Goal: Information Seeking & Learning: Learn about a topic

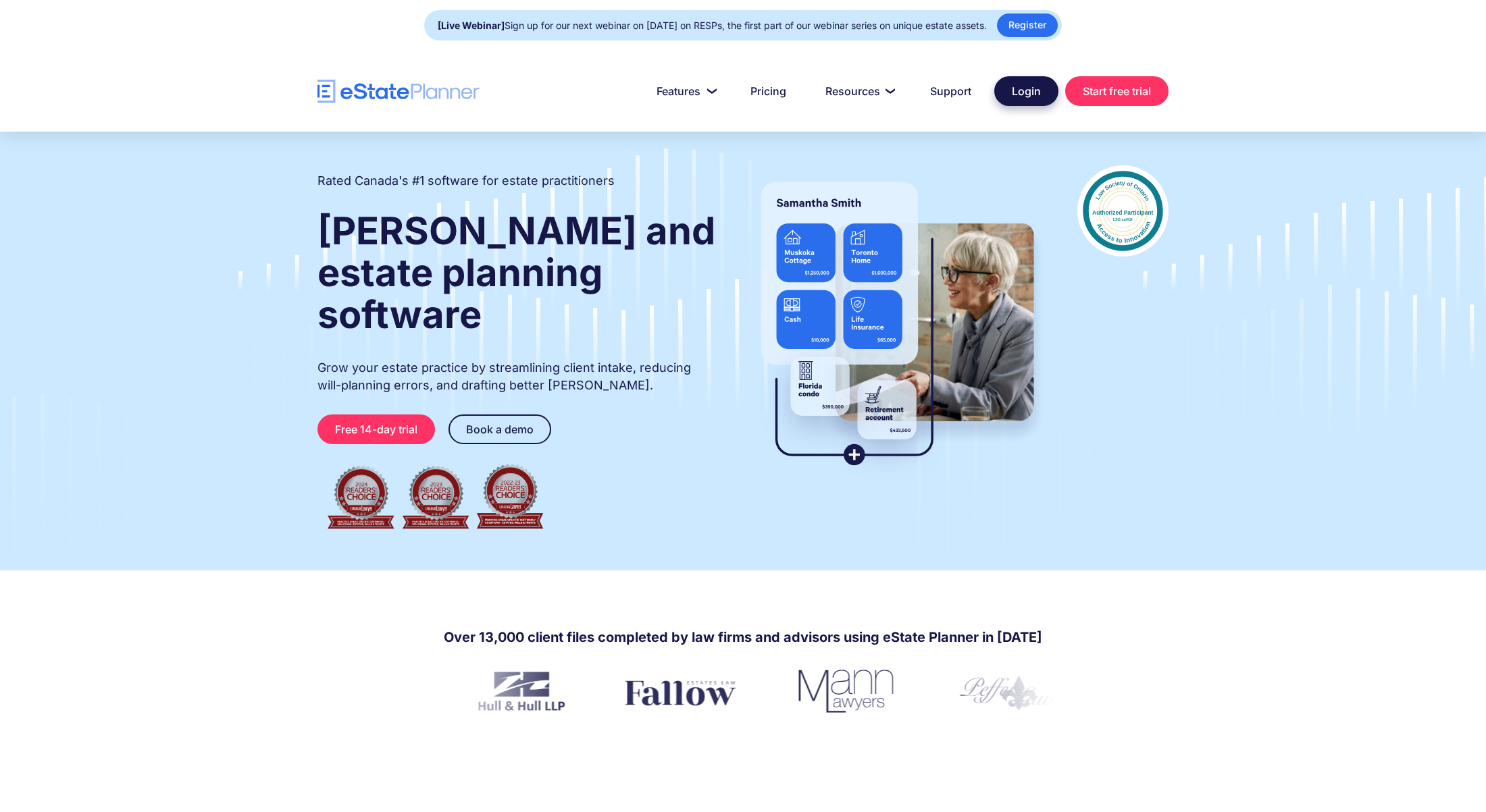
click at [1036, 93] on link "Login" at bounding box center [1026, 91] width 64 height 29
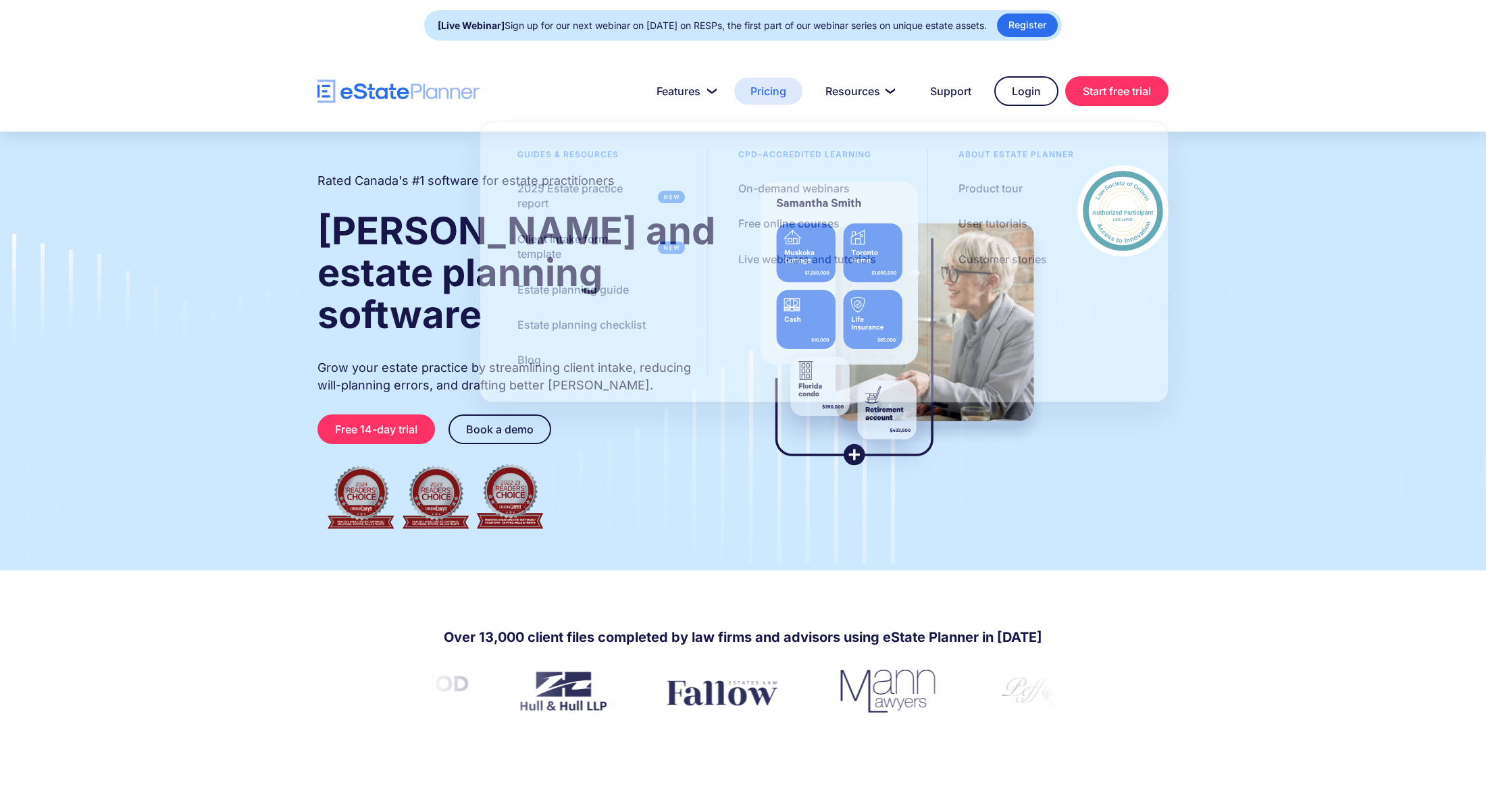
click at [773, 85] on link "Pricing" at bounding box center [768, 90] width 69 height 27
